Goal: Task Accomplishment & Management: Manage account settings

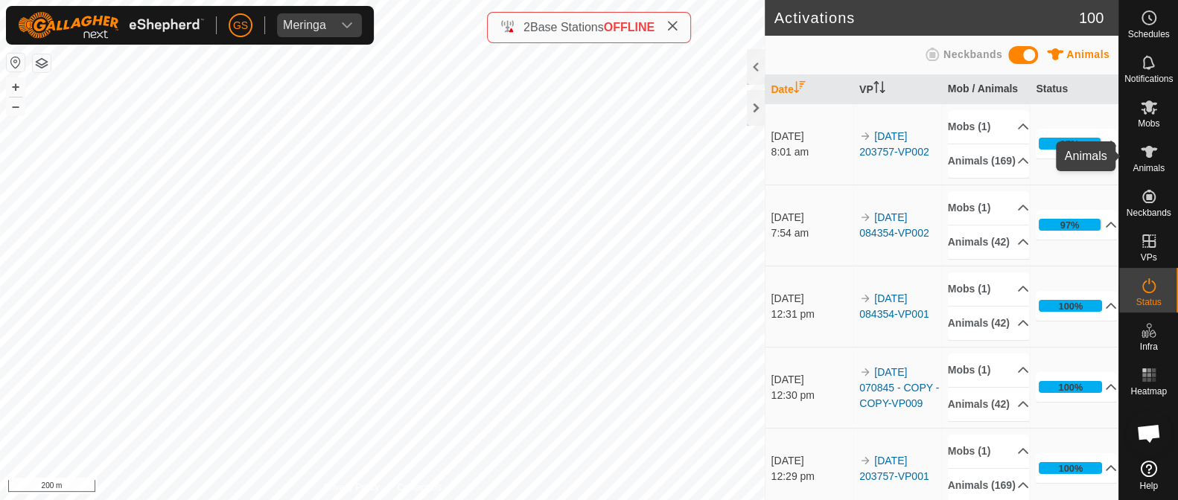
click at [1151, 160] on icon at bounding box center [1149, 152] width 18 height 18
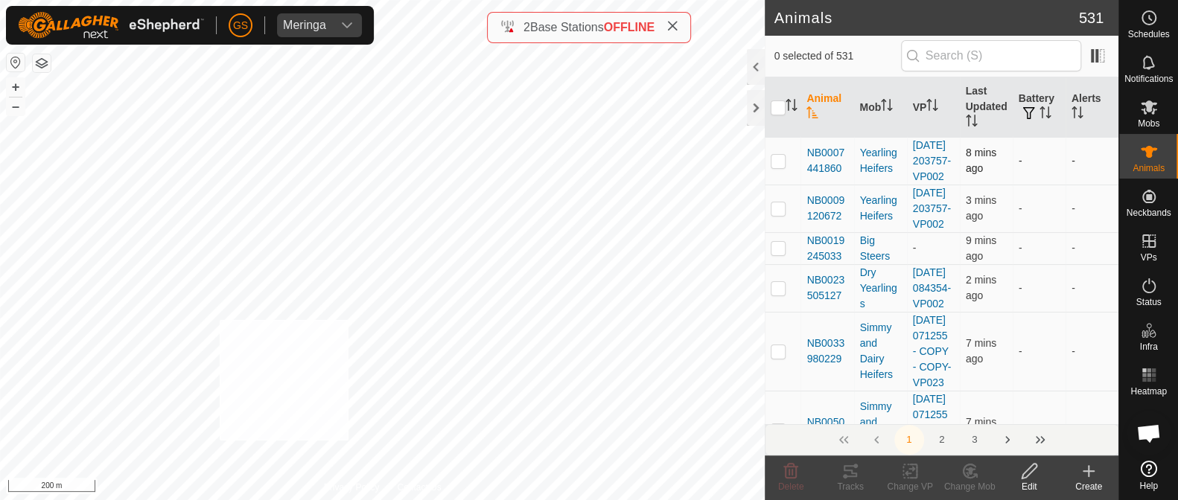
checkbox input "true"
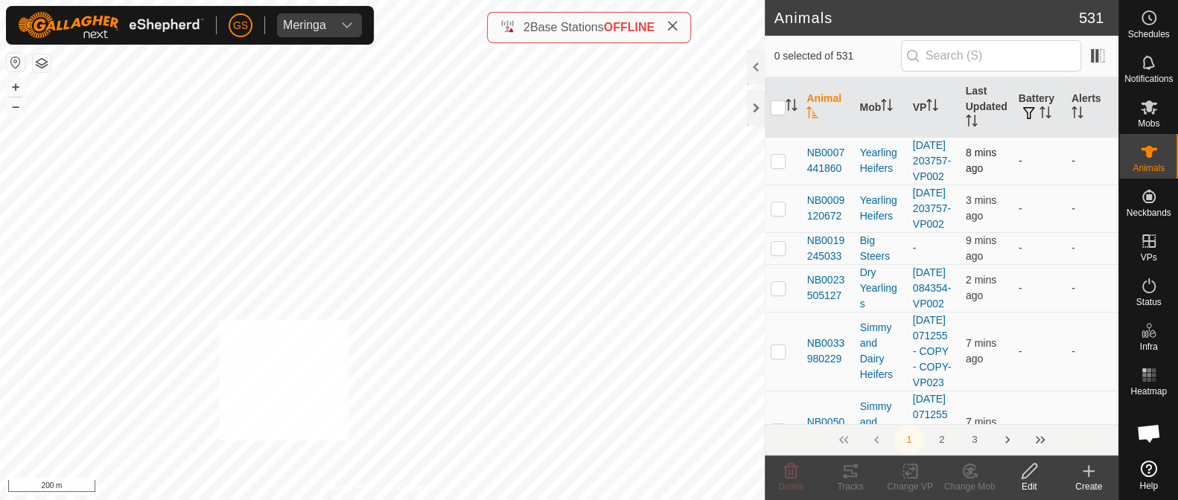
checkbox input "true"
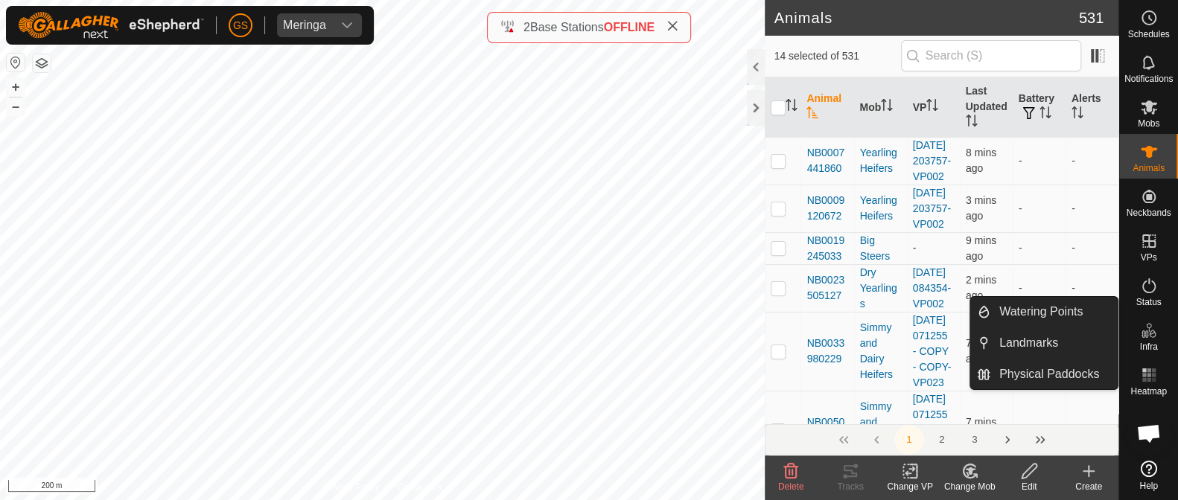
click at [903, 470] on rect at bounding box center [909, 471] width 13 height 13
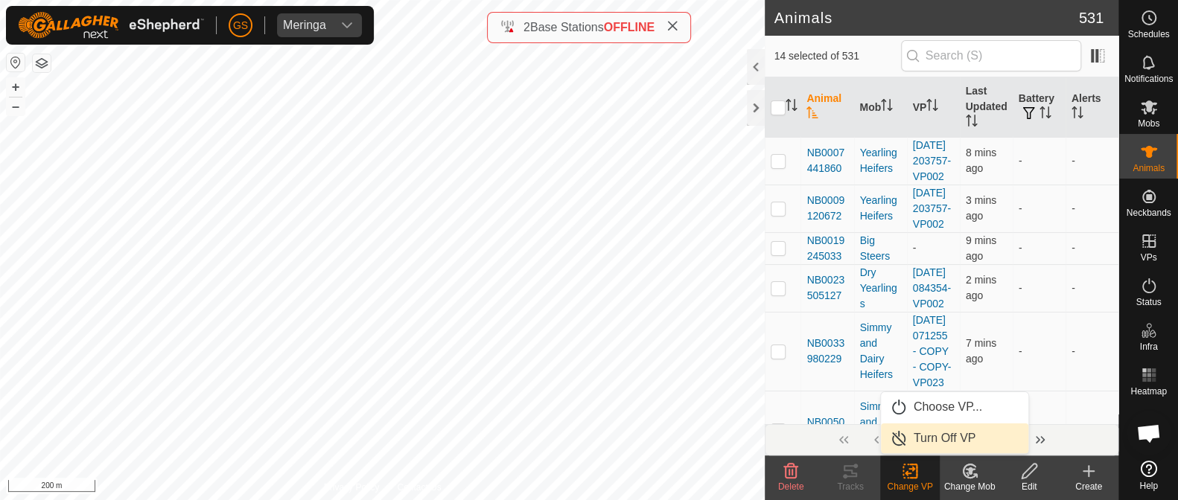
click at [905, 430] on link "Turn Off VP" at bounding box center [954, 439] width 147 height 30
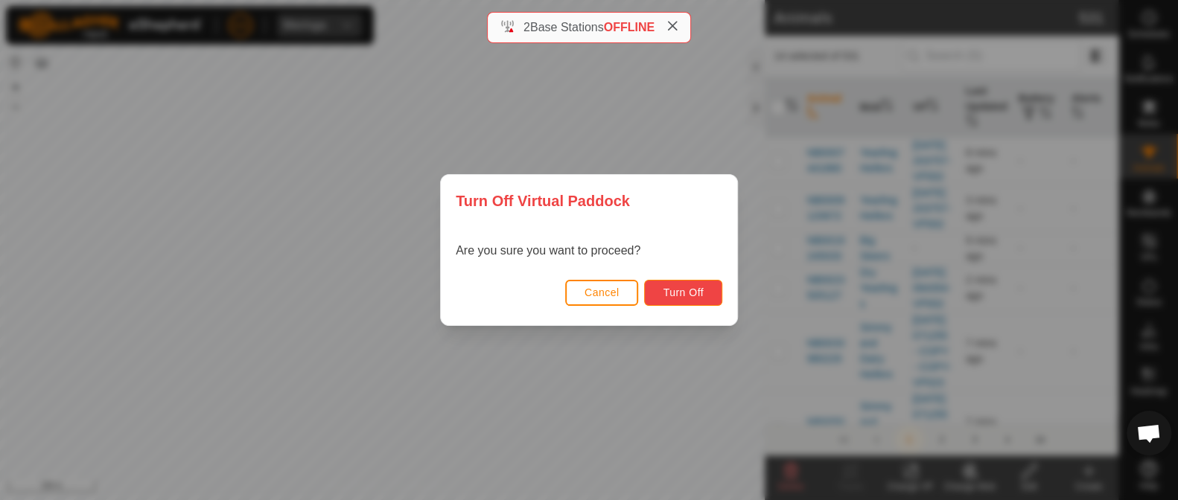
click at [663, 290] on button "Turn Off" at bounding box center [683, 293] width 78 height 26
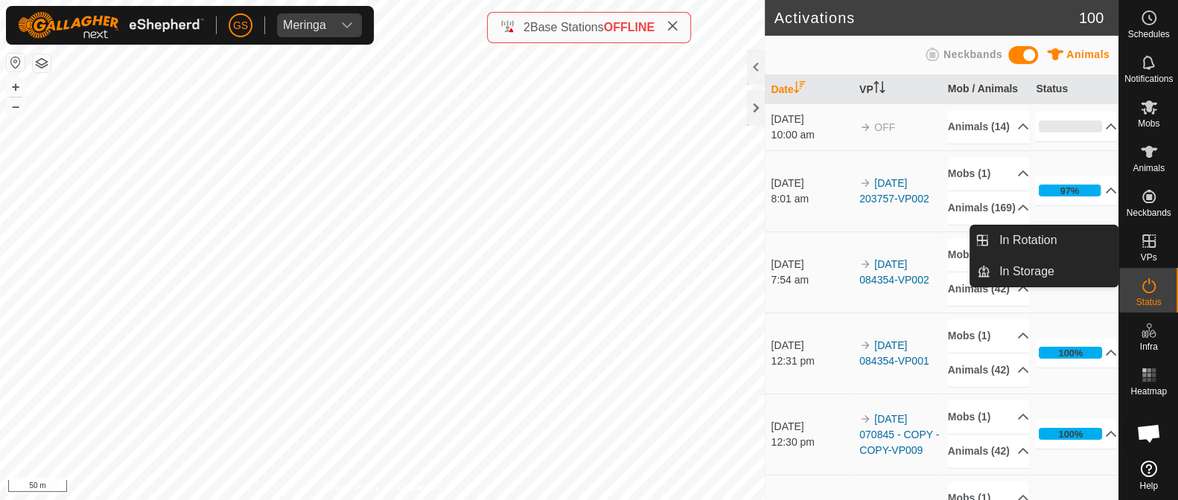
click at [1143, 241] on icon at bounding box center [1148, 241] width 13 height 13
click at [1157, 250] on es-virtualpaddocks-svg-icon at bounding box center [1149, 241] width 27 height 24
click at [1026, 243] on link "In Rotation" at bounding box center [1053, 241] width 127 height 30
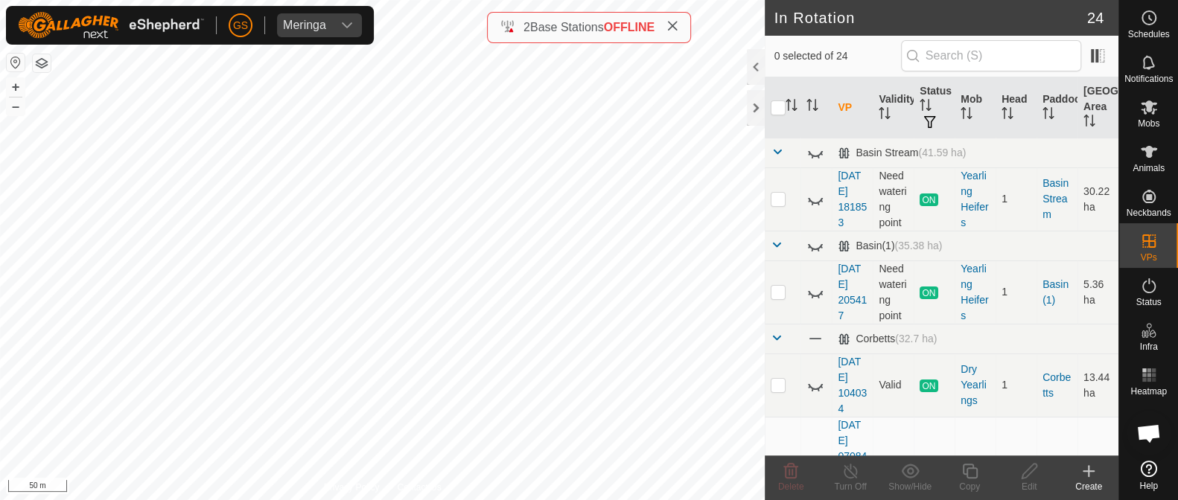
click at [1089, 470] on icon at bounding box center [1089, 471] width 0 height 10
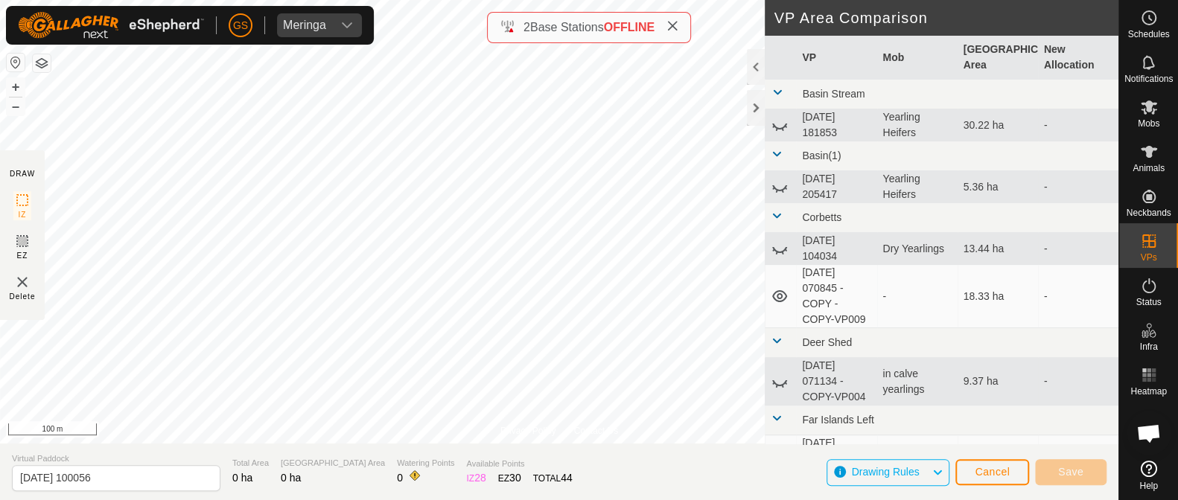
click at [541, 500] on html "GS Meringa Schedules Notifications Mobs Animals Neckbands VPs Status Infra Heat…" at bounding box center [589, 250] width 1178 height 500
click at [568, 473] on div "Privacy Policy Contact Us NB2246972848 2246972848 Simmy and Dairy Heifers 2025-…" at bounding box center [559, 250] width 1118 height 500
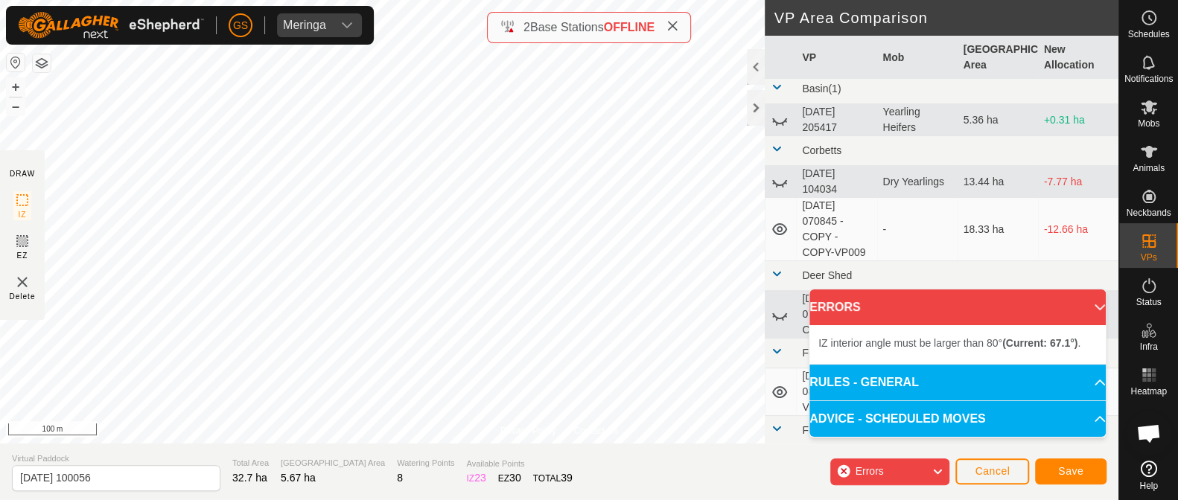
scroll to position [92, 0]
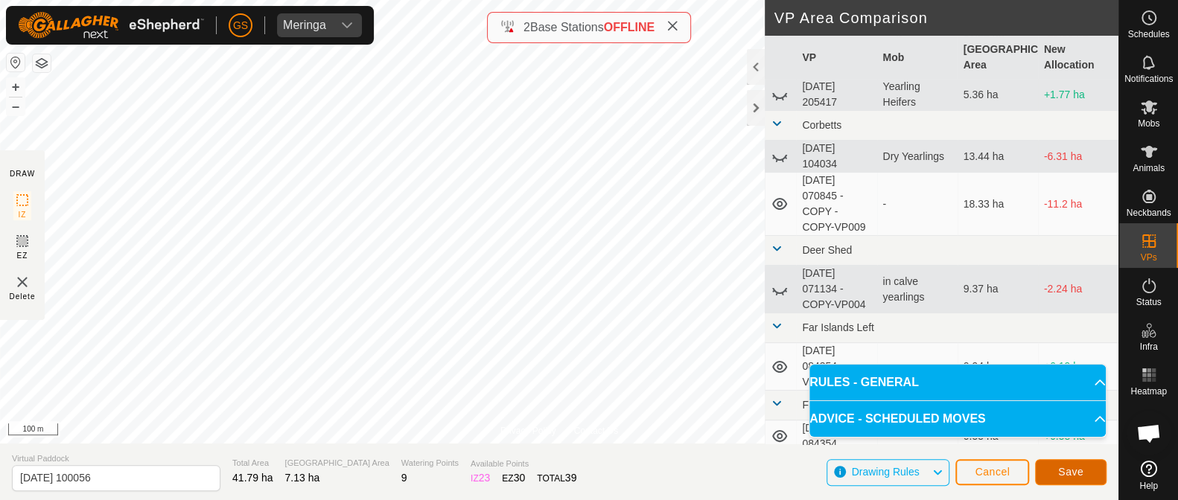
click at [1071, 467] on span "Save" at bounding box center [1070, 472] width 25 height 12
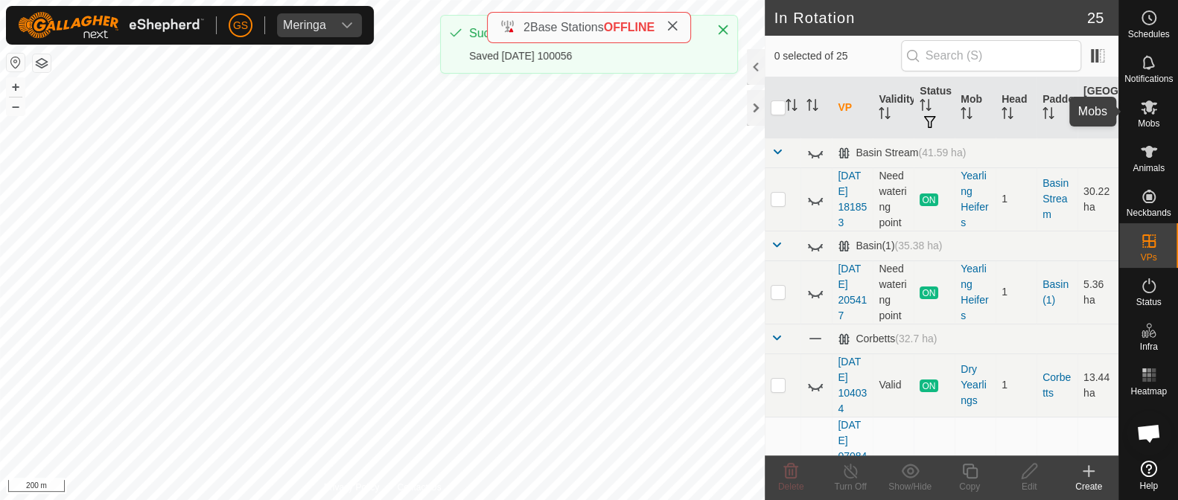
click at [1144, 109] on icon at bounding box center [1149, 108] width 16 height 14
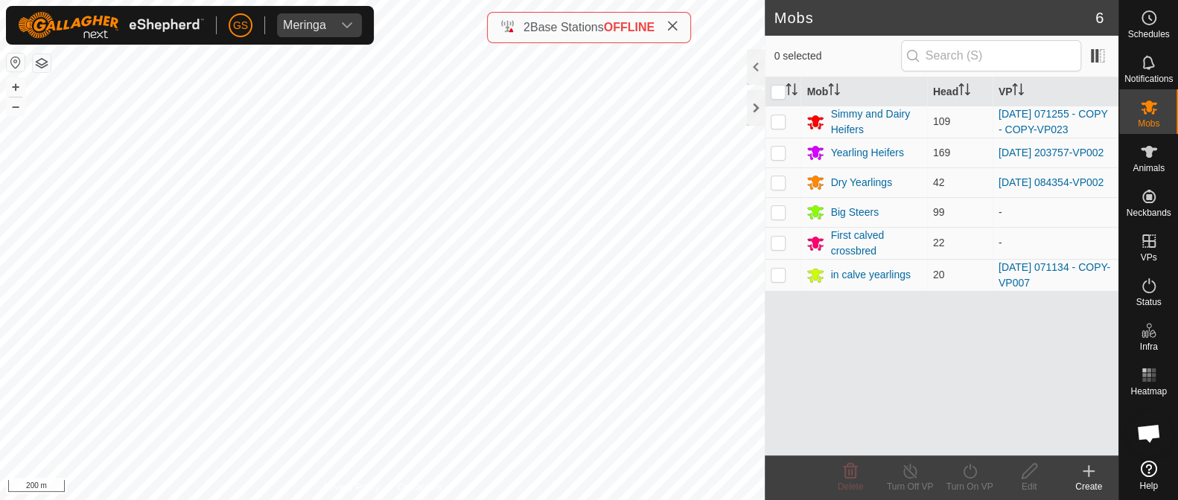
click at [1081, 471] on icon at bounding box center [1089, 471] width 18 height 18
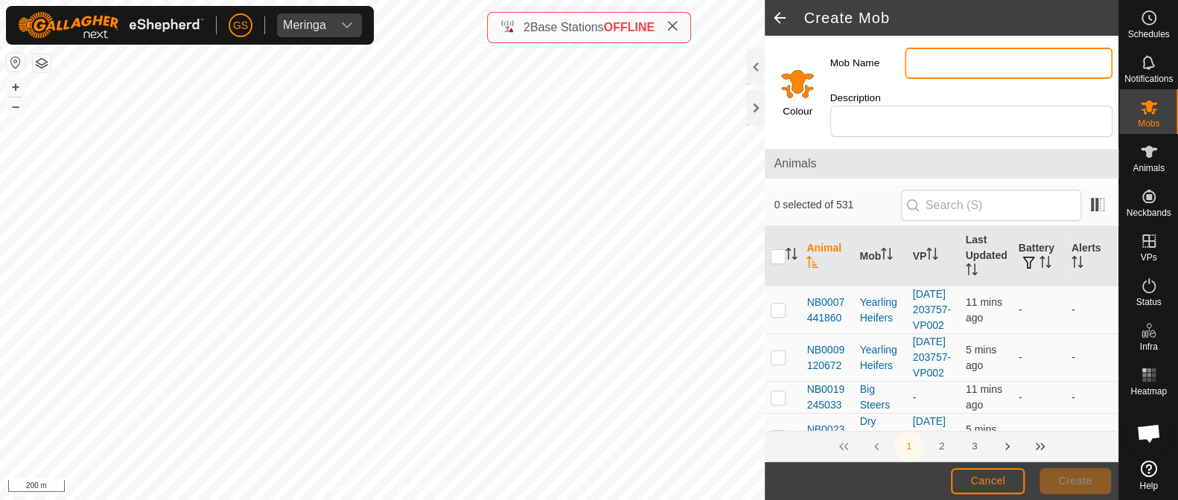
click at [912, 63] on input "Mob Name" at bounding box center [1009, 63] width 208 height 31
type input "Second calved Simmy"
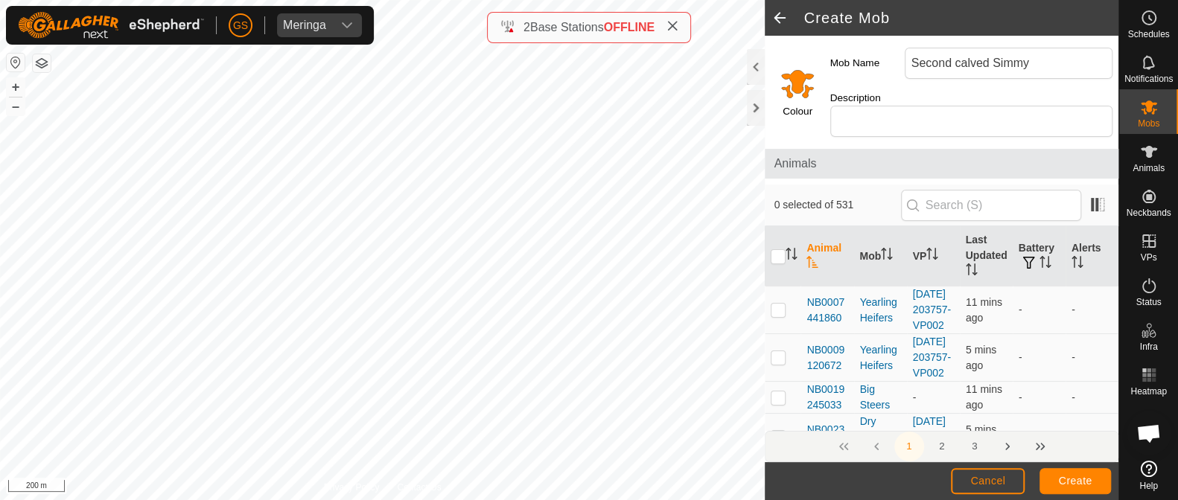
click at [811, 84] on input "Select a color" at bounding box center [798, 84] width 36 height 36
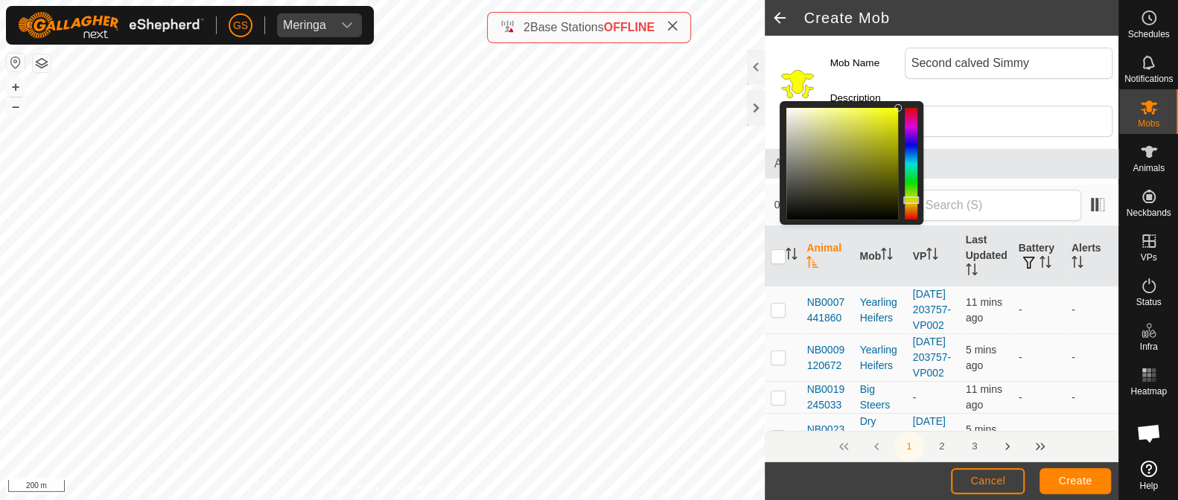
drag, startPoint x: 915, startPoint y: 211, endPoint x: 916, endPoint y: 200, distance: 11.2
click at [916, 200] on div at bounding box center [911, 200] width 16 height 7
click at [916, 199] on div at bounding box center [911, 198] width 16 height 7
click at [1079, 478] on span "Create" at bounding box center [1076, 481] width 34 height 12
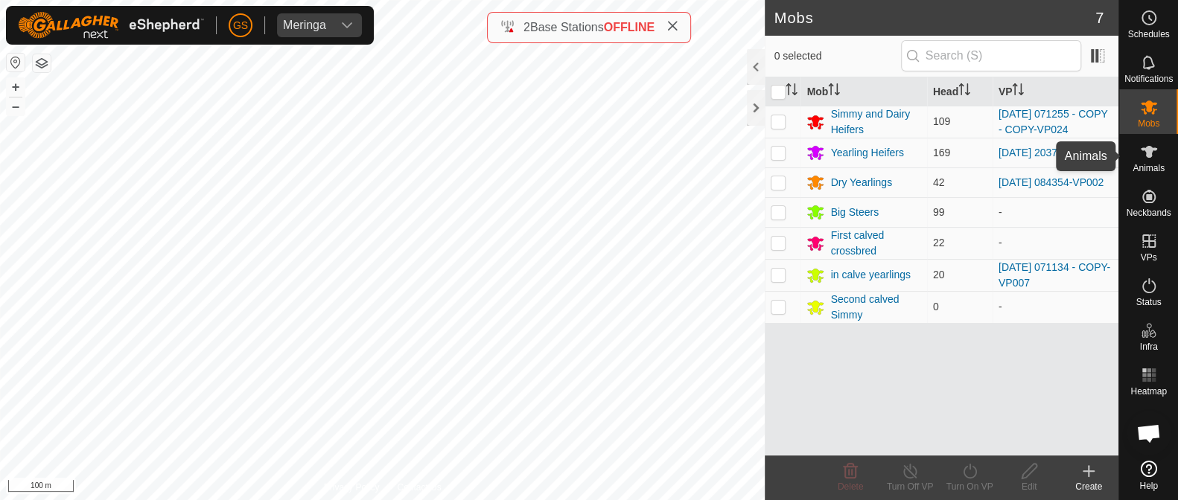
click at [1151, 157] on icon at bounding box center [1149, 152] width 18 height 18
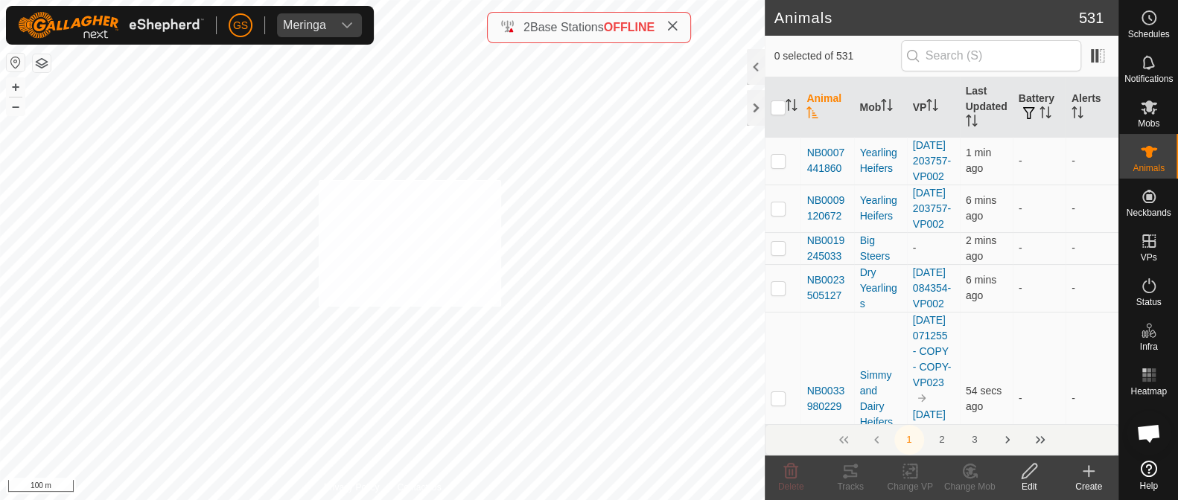
checkbox input "true"
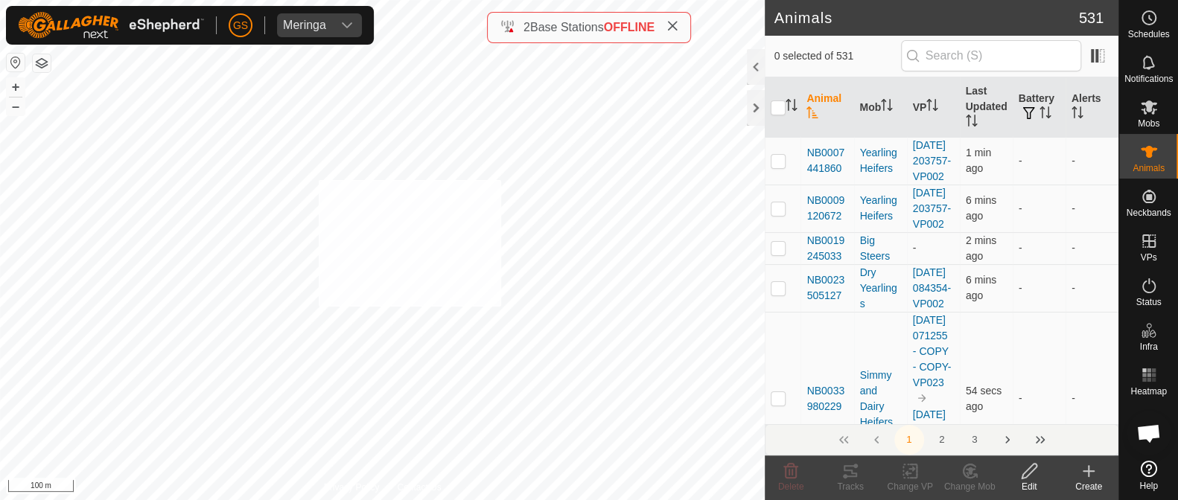
checkbox input "true"
click at [965, 471] on icon at bounding box center [970, 471] width 19 height 18
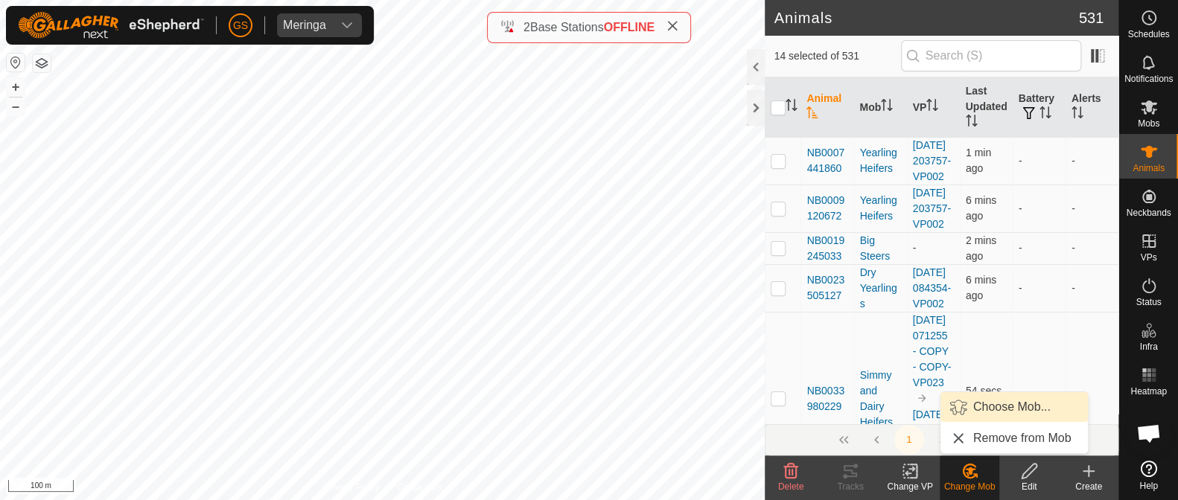
click at [993, 408] on link "Choose Mob..." at bounding box center [1013, 407] width 147 height 30
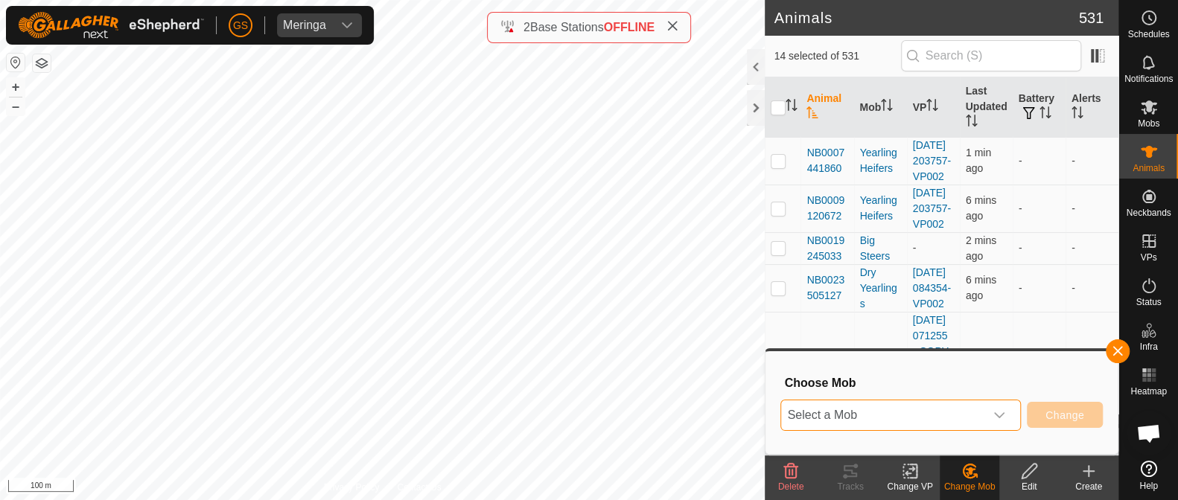
click at [963, 416] on span "Select a Mob" at bounding box center [882, 416] width 203 height 30
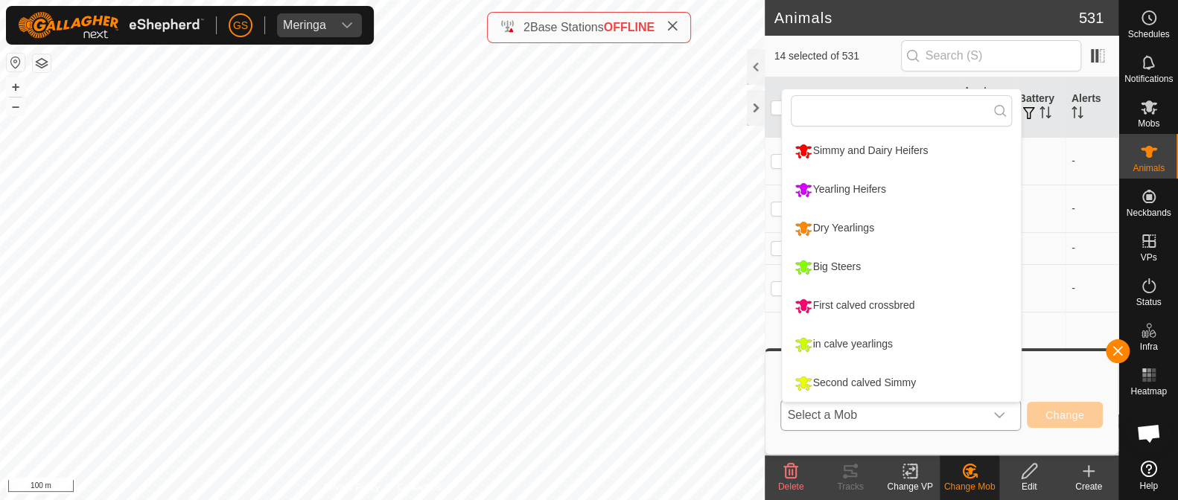
click at [790, 386] on li "Second calved Simmy" at bounding box center [901, 383] width 239 height 37
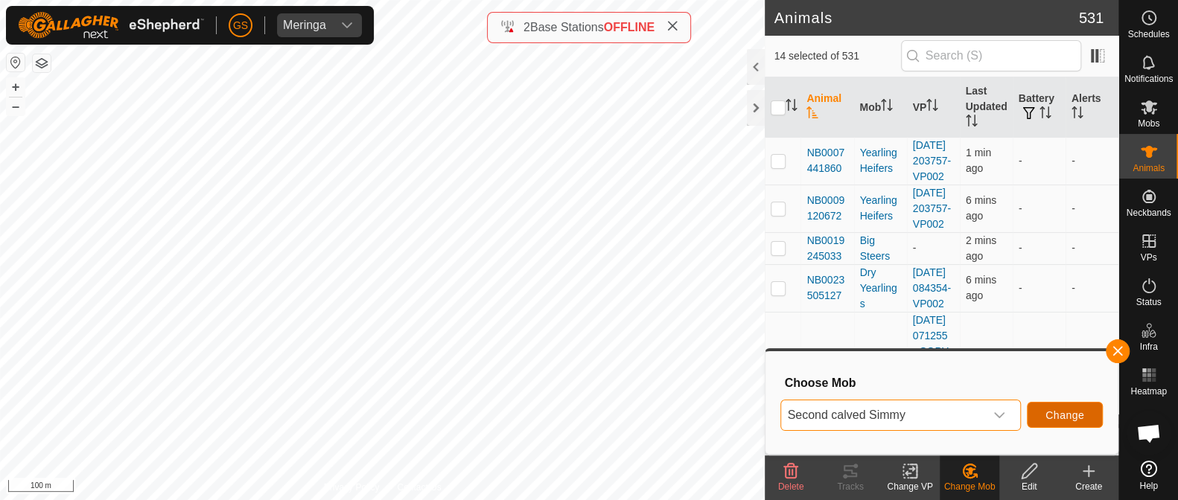
click at [1074, 413] on span "Change" at bounding box center [1064, 416] width 39 height 12
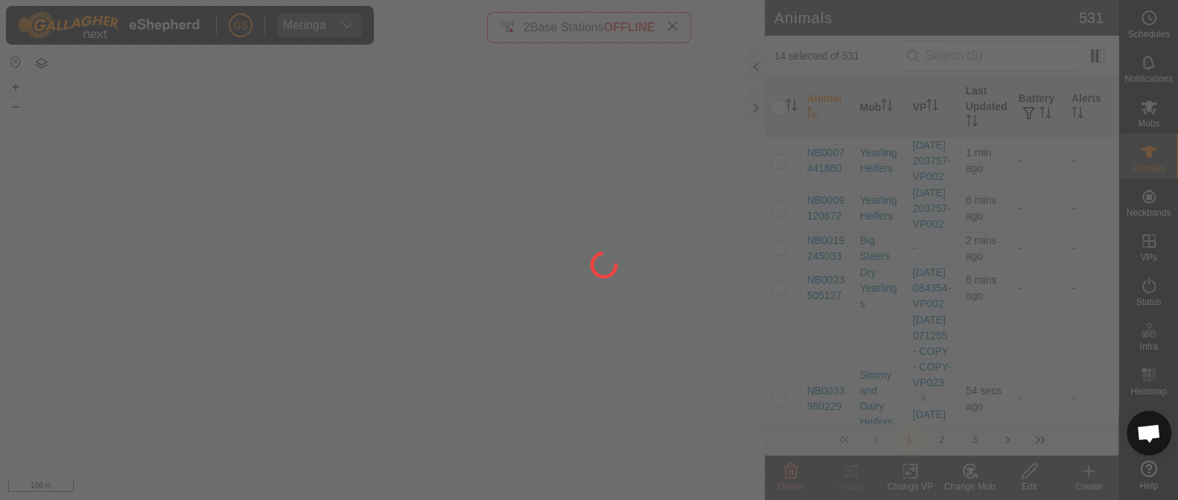
checkbox input "false"
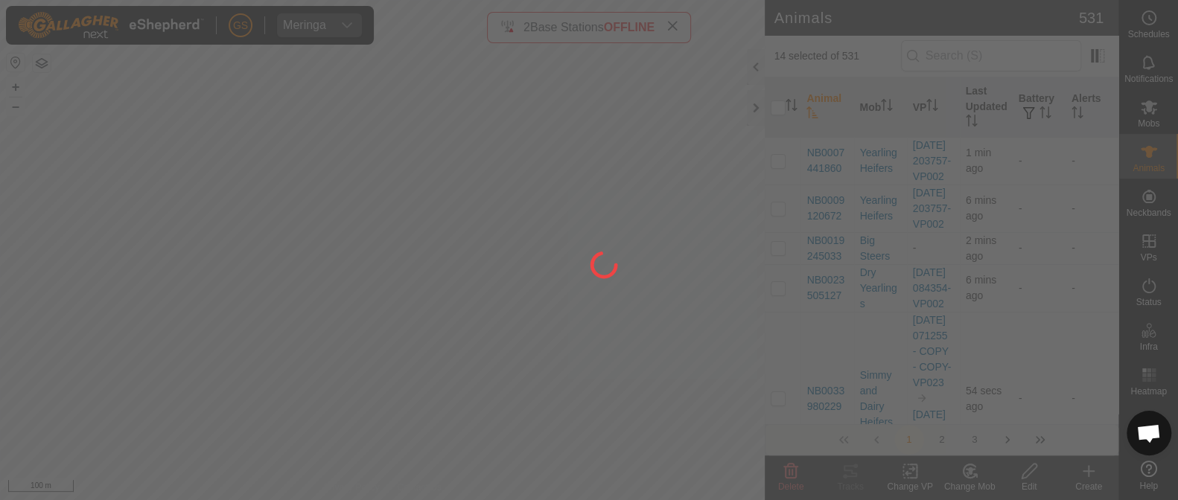
checkbox input "false"
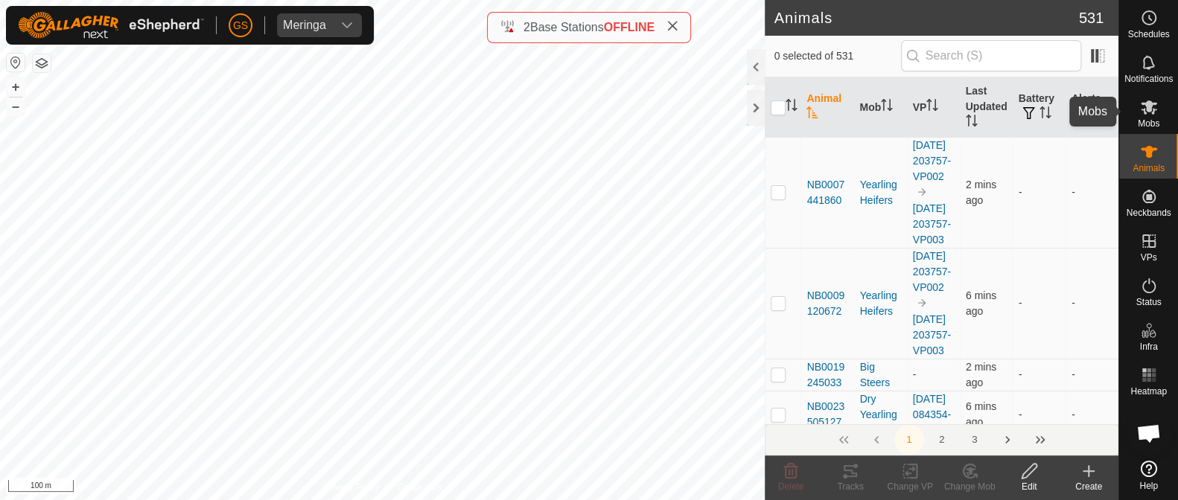
click at [1153, 116] on es-mob-svg-icon at bounding box center [1149, 107] width 27 height 24
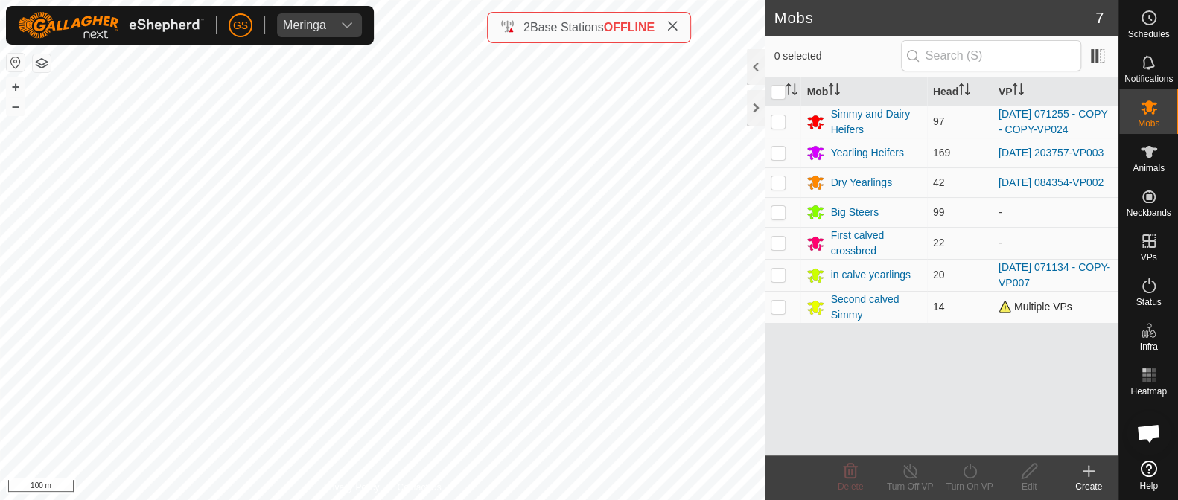
click at [778, 313] on p-checkbox at bounding box center [778, 307] width 15 height 12
checkbox input "true"
click at [970, 475] on icon at bounding box center [970, 471] width 19 height 18
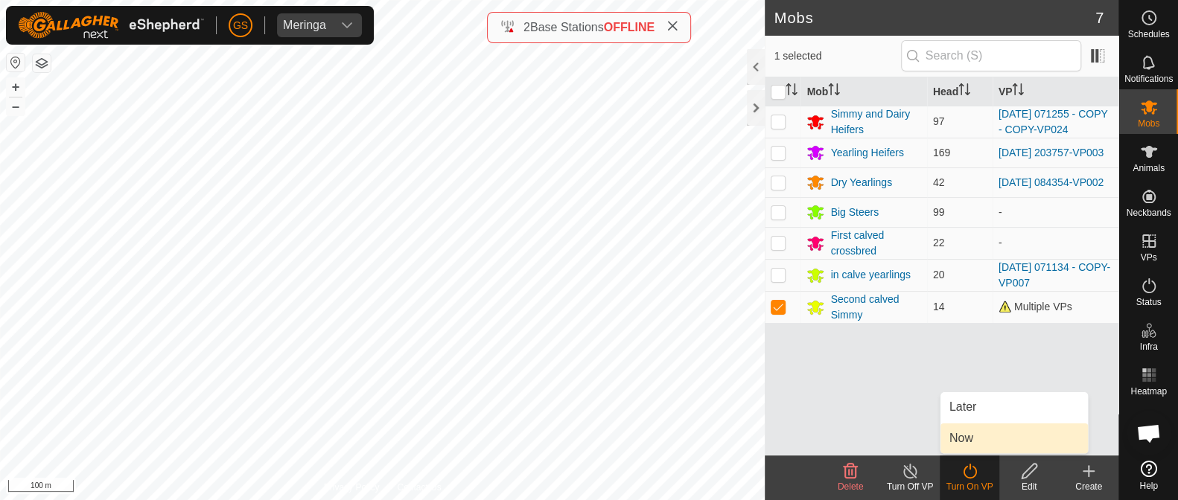
click at [962, 450] on link "Now" at bounding box center [1013, 439] width 147 height 30
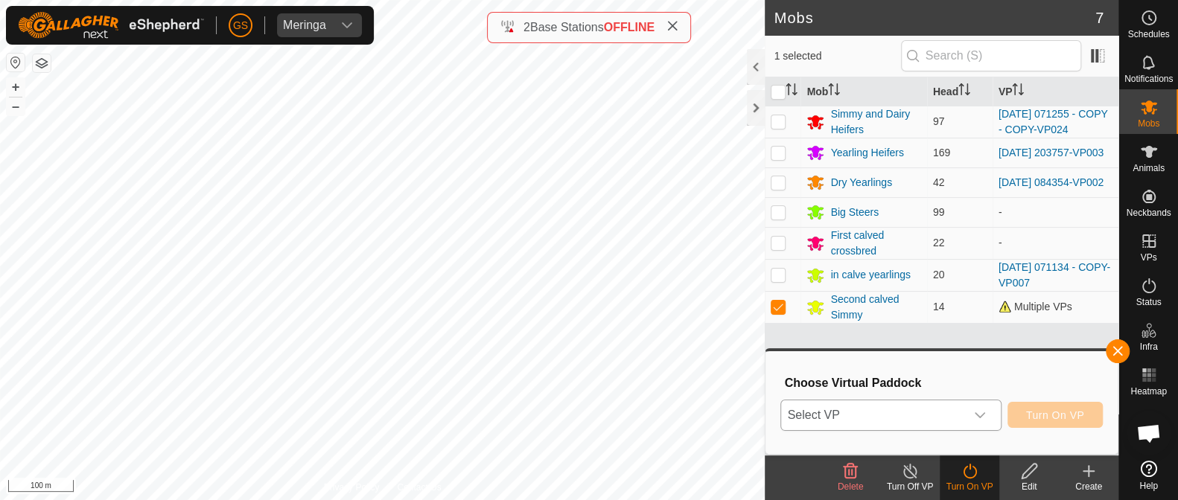
click at [955, 422] on span "Select VP" at bounding box center [872, 416] width 183 height 30
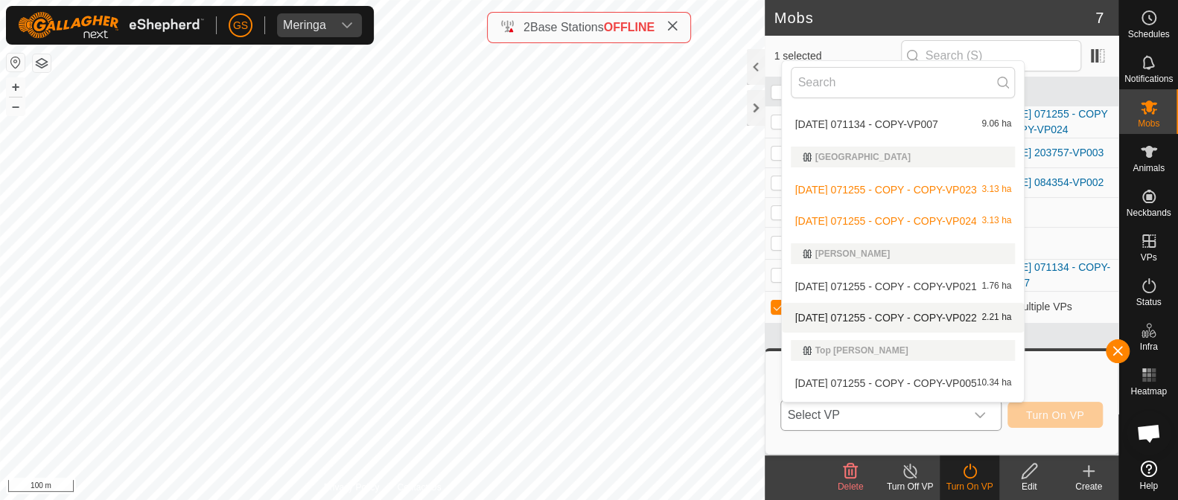
scroll to position [927, 0]
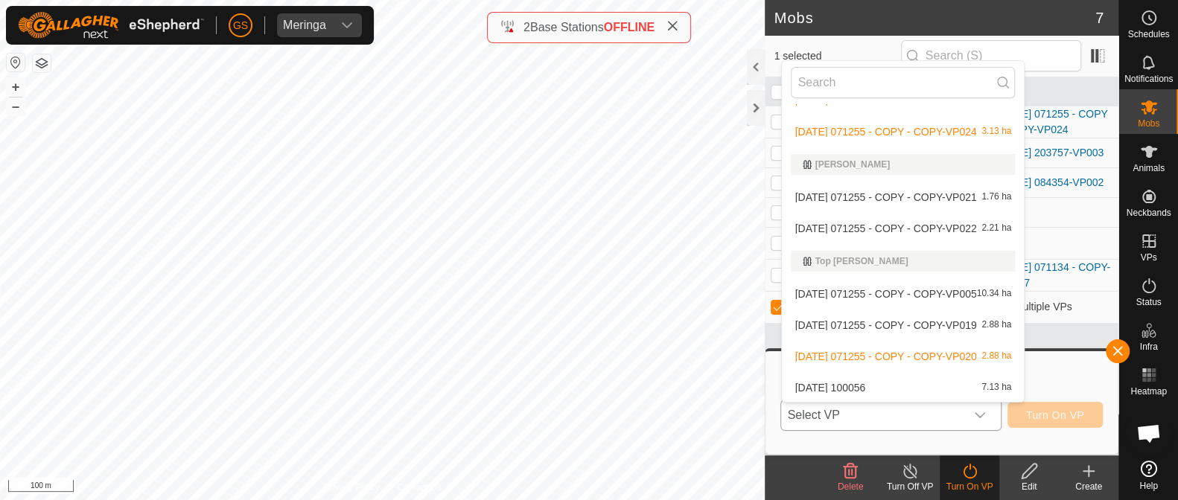
click at [936, 386] on li "2025-09-06 100056 7.13 ha" at bounding box center [903, 388] width 242 height 30
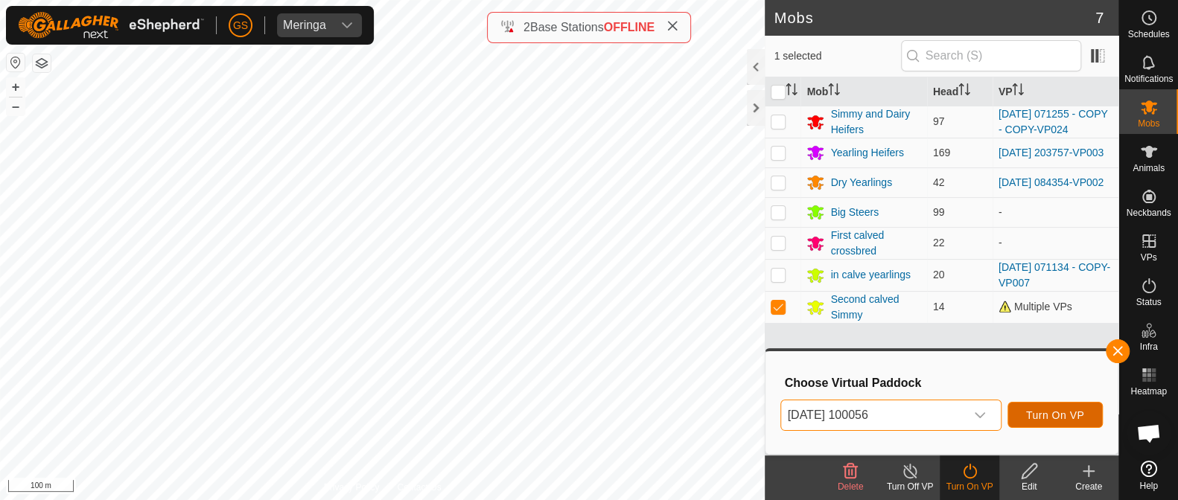
click at [1048, 415] on span "Turn On VP" at bounding box center [1055, 416] width 58 height 12
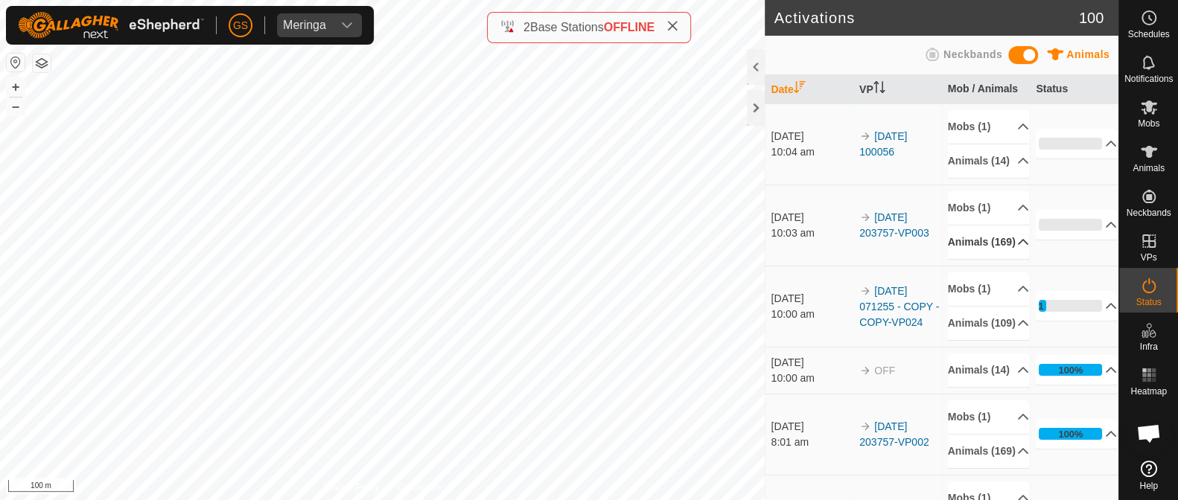
click at [1018, 245] on icon at bounding box center [1023, 242] width 10 height 6
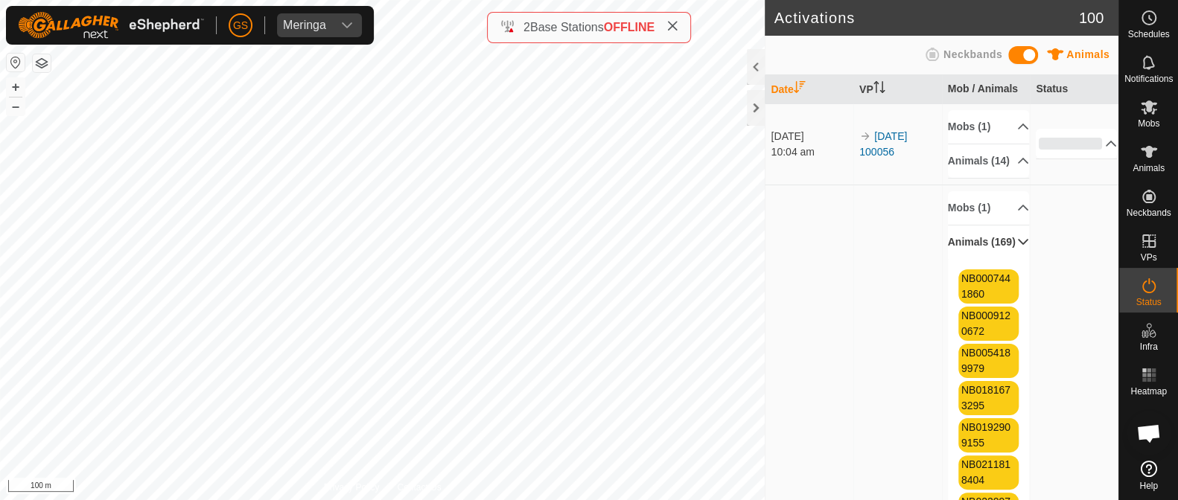
click at [1002, 259] on p-accordion-header "Animals (169)" at bounding box center [988, 243] width 81 height 34
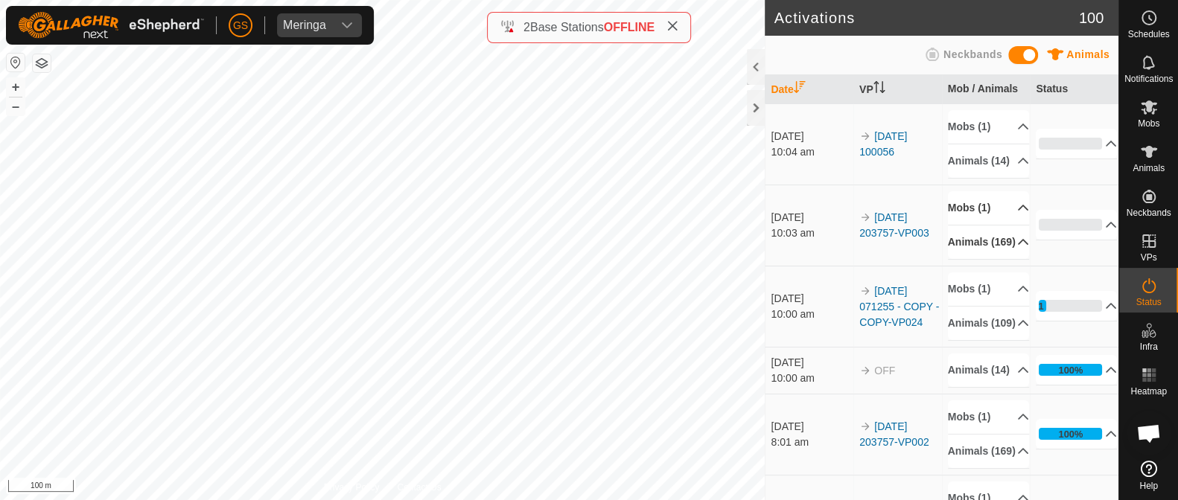
click at [1002, 223] on p-accordion-header "Mobs (1)" at bounding box center [988, 208] width 81 height 34
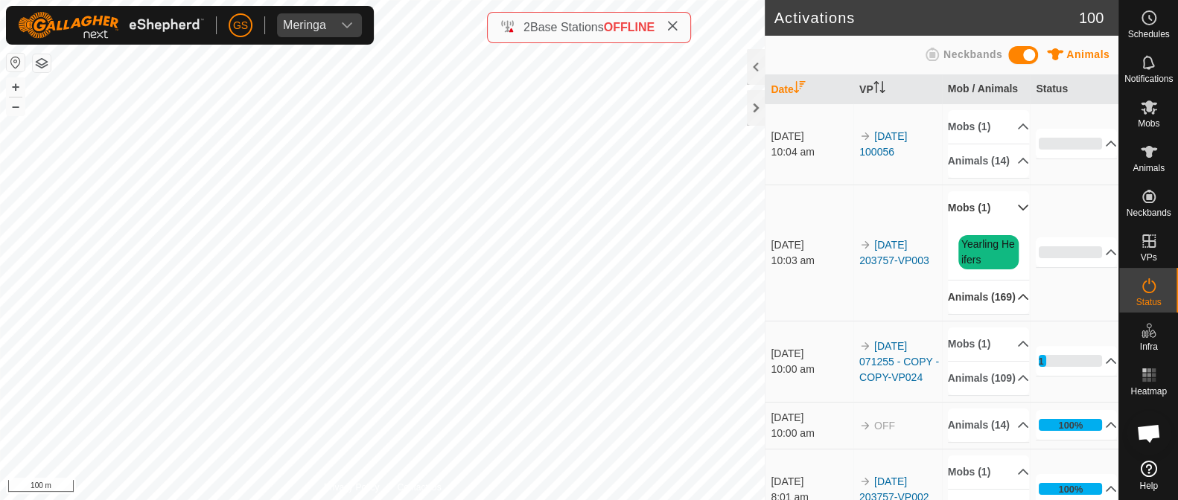
click at [1002, 223] on p-accordion-header "Mobs (1)" at bounding box center [988, 208] width 81 height 34
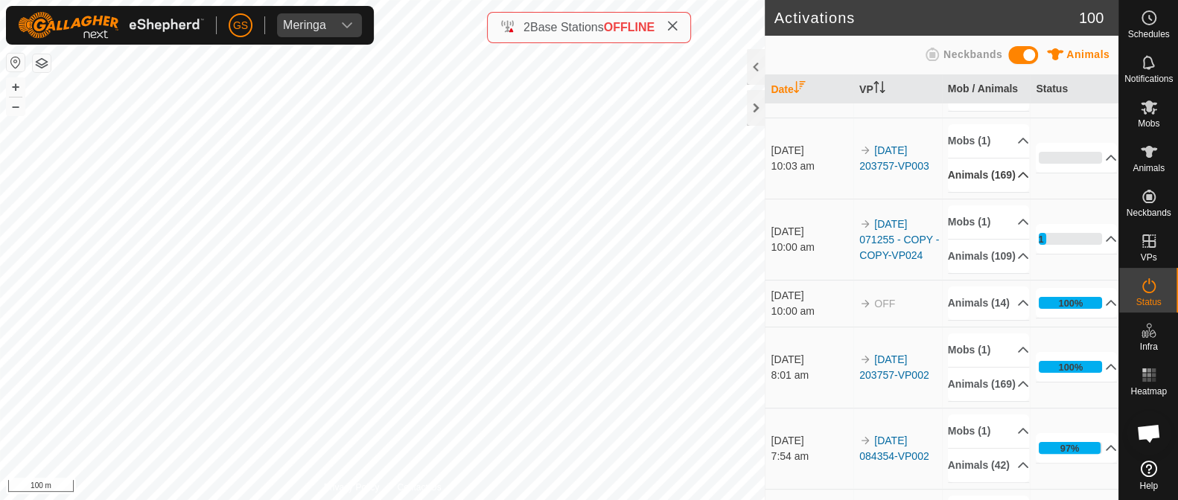
scroll to position [92, 0]
